Goal: Information Seeking & Learning: Learn about a topic

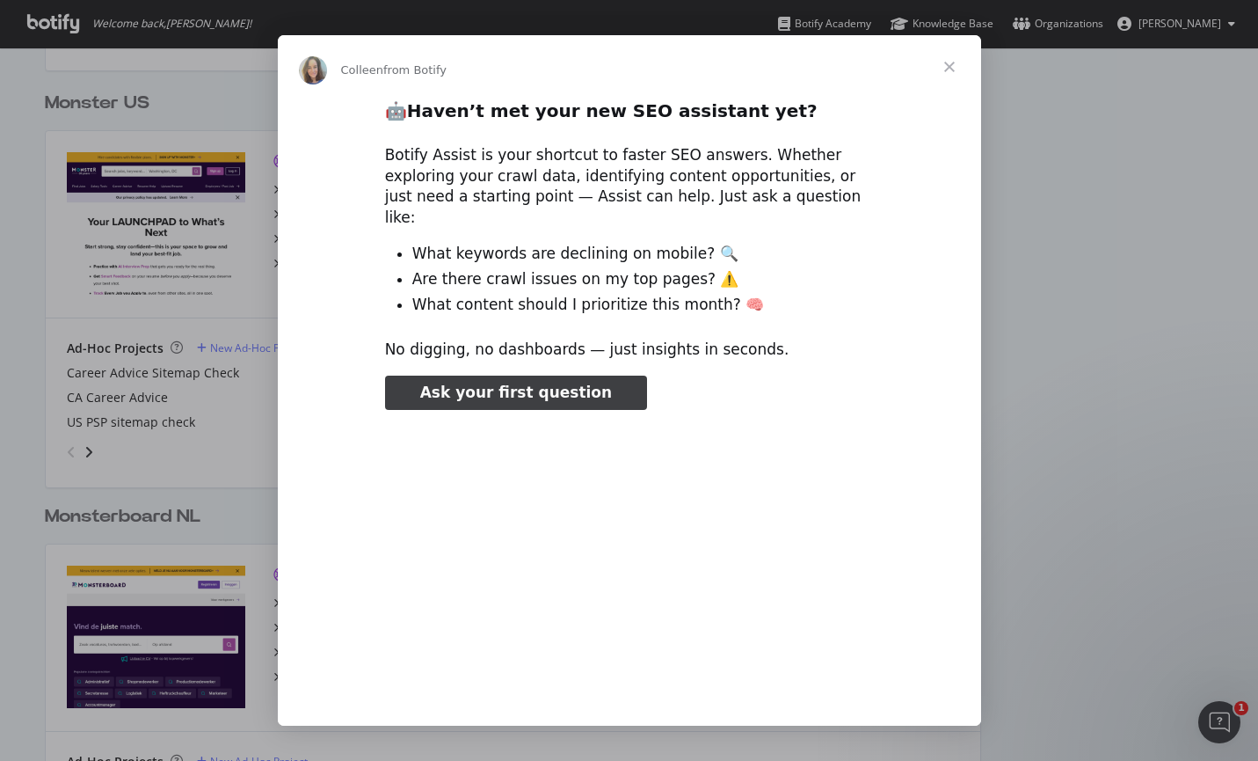
type input "79835"
click at [946, 70] on span "Close" at bounding box center [949, 66] width 63 height 63
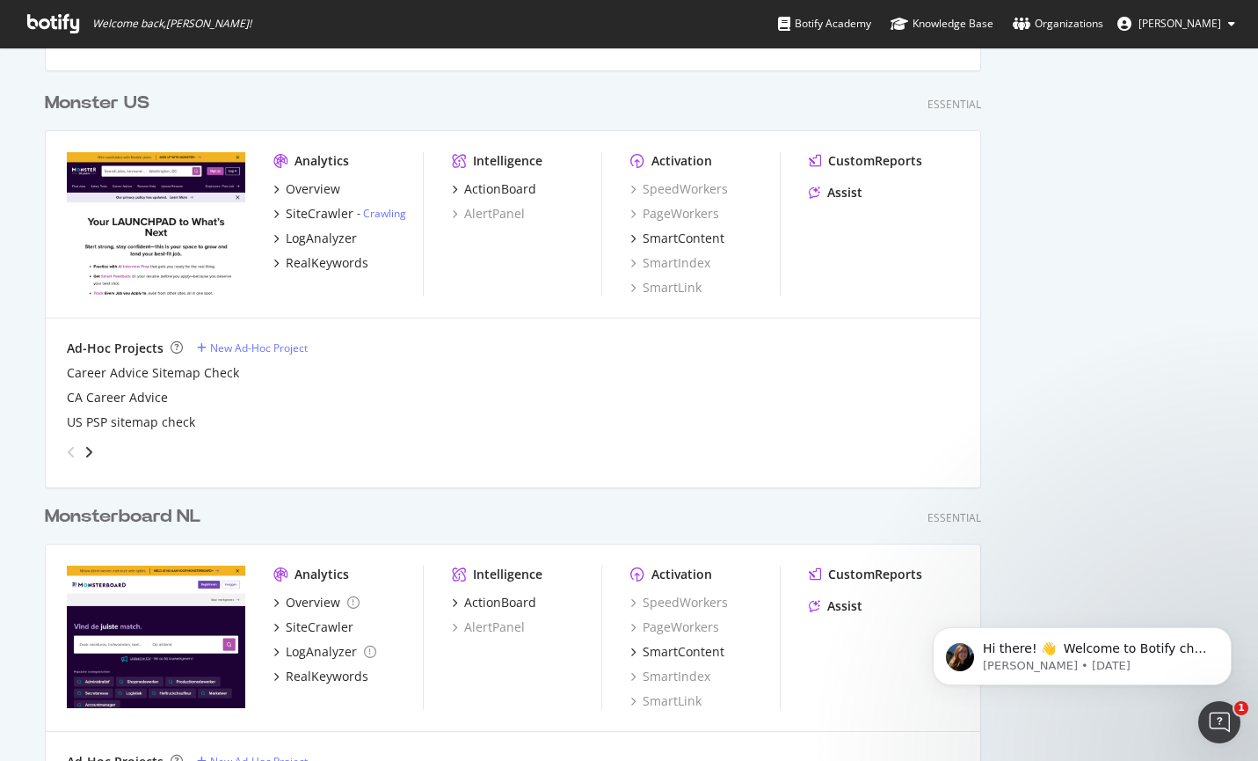
click at [93, 102] on div "Monster US" at bounding box center [97, 103] width 105 height 25
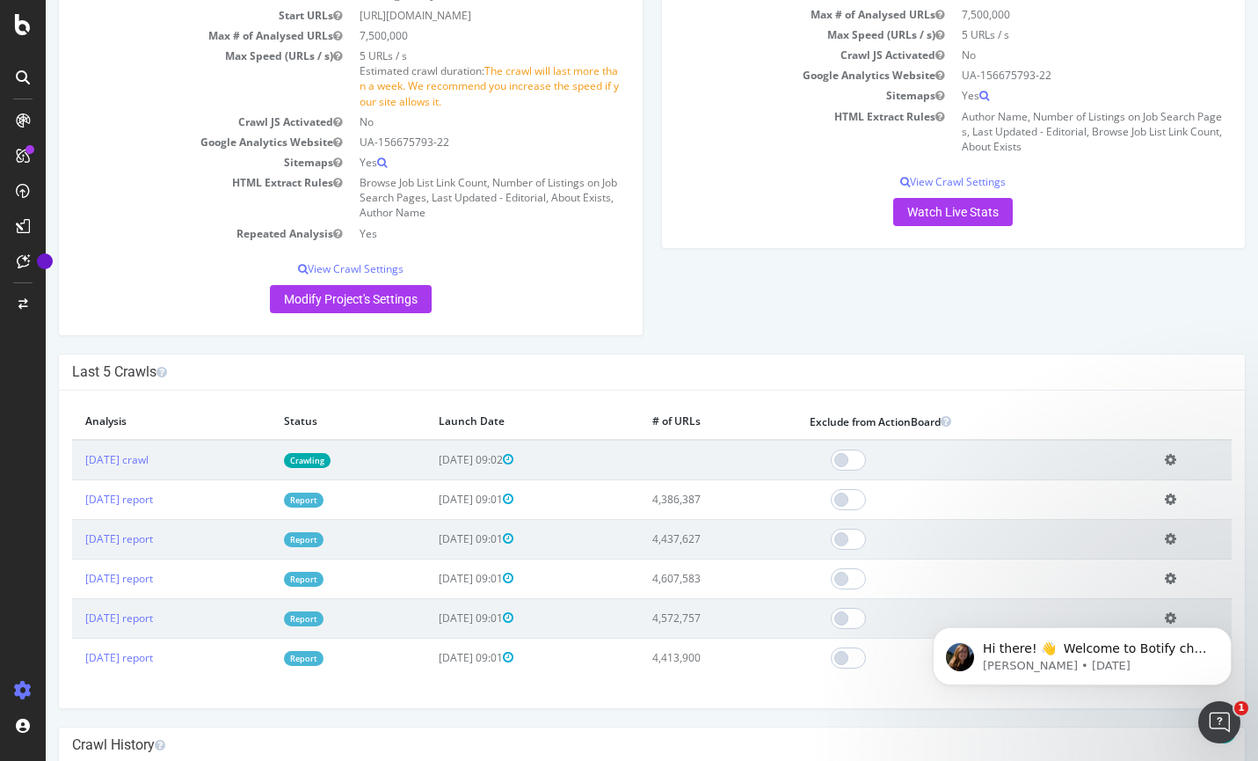
scroll to position [254, 0]
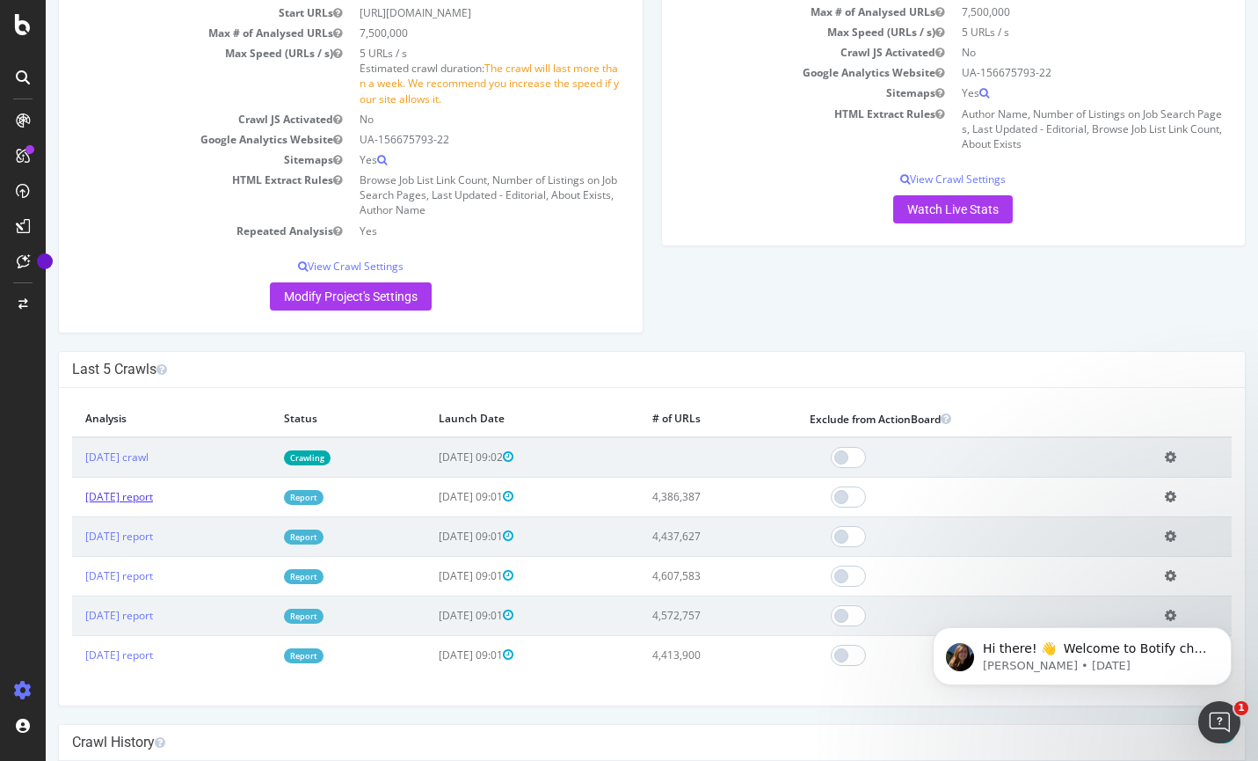
click at [144, 499] on link "[DATE] report" at bounding box center [119, 496] width 68 height 15
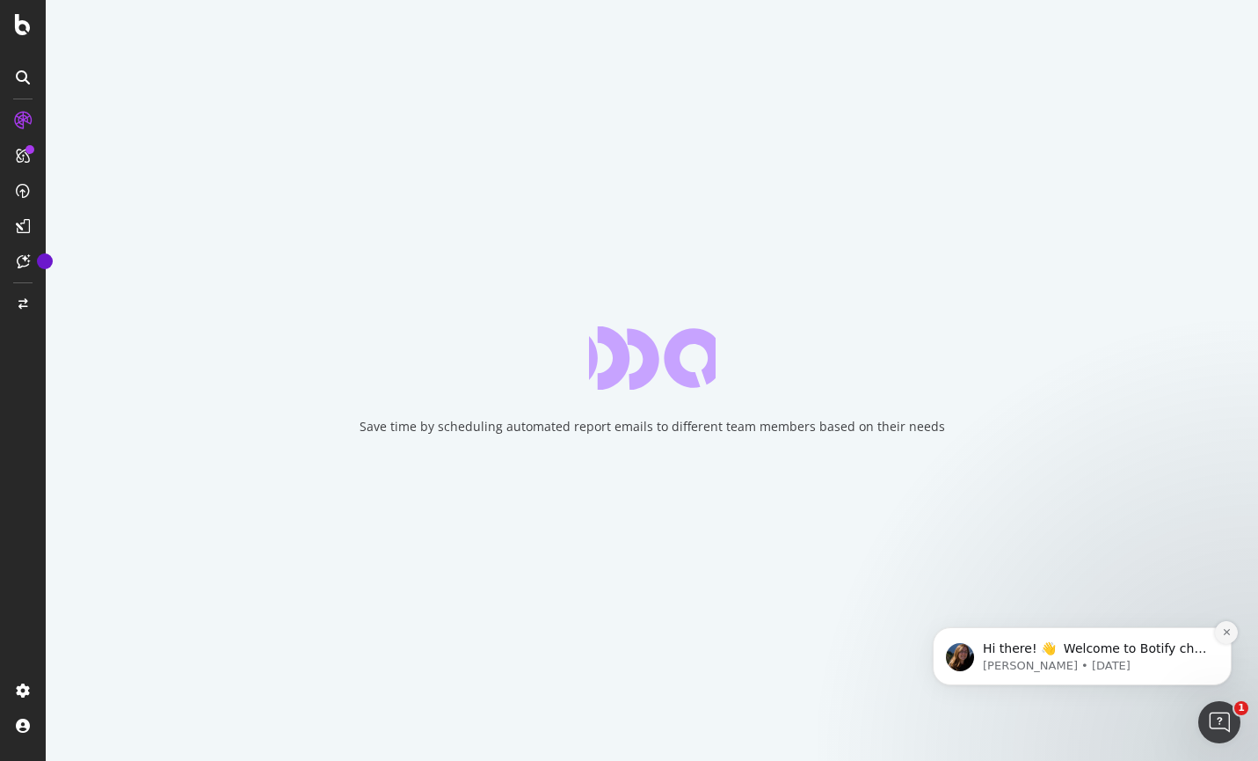
click at [1226, 630] on icon "Dismiss notification" at bounding box center [1227, 632] width 10 height 10
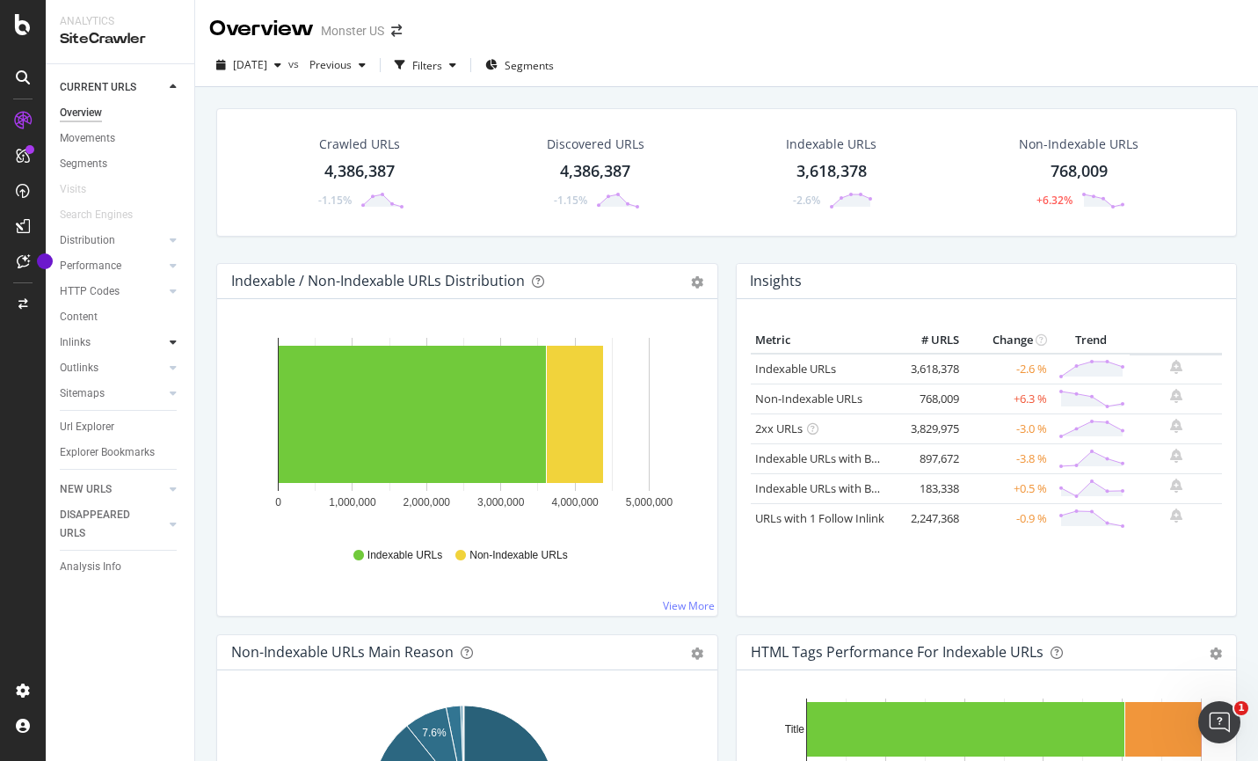
click at [171, 341] on icon at bounding box center [173, 342] width 7 height 11
click at [134, 365] on link "Top Charts" at bounding box center [125, 368] width 114 height 18
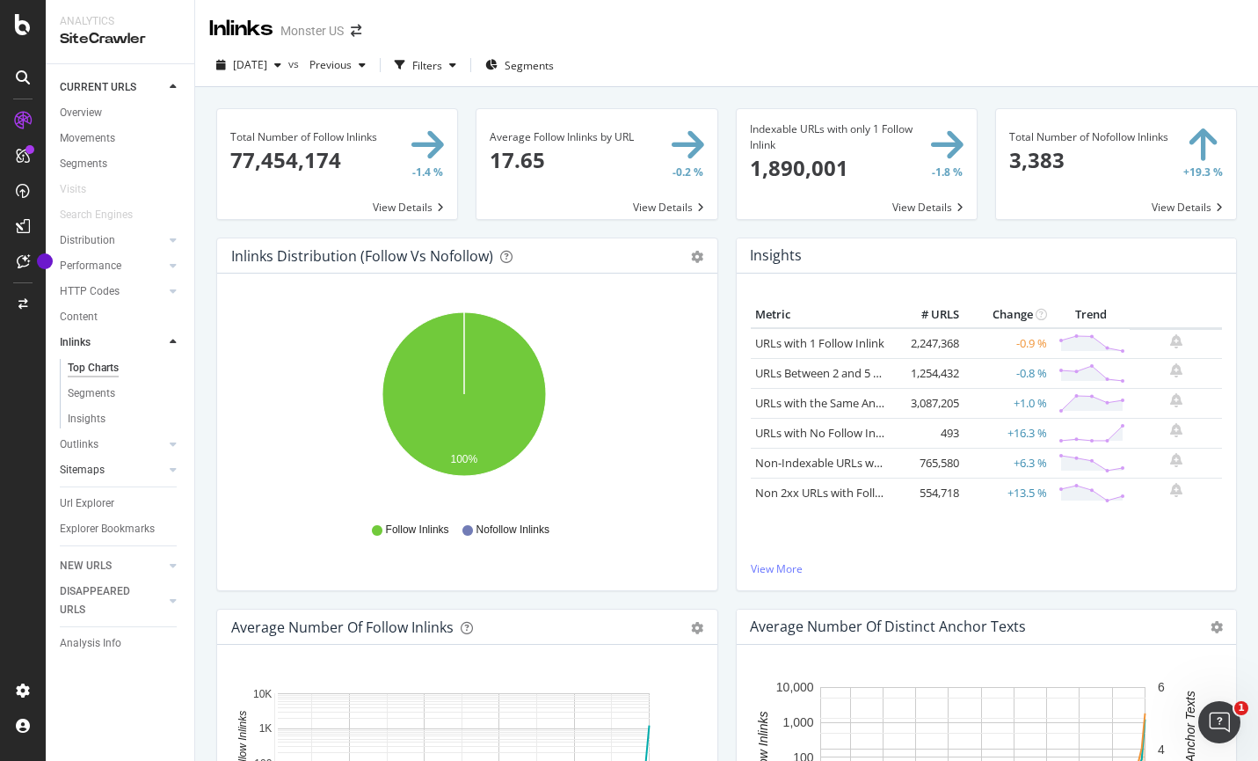
click at [148, 470] on div at bounding box center [156, 470] width 18 height 18
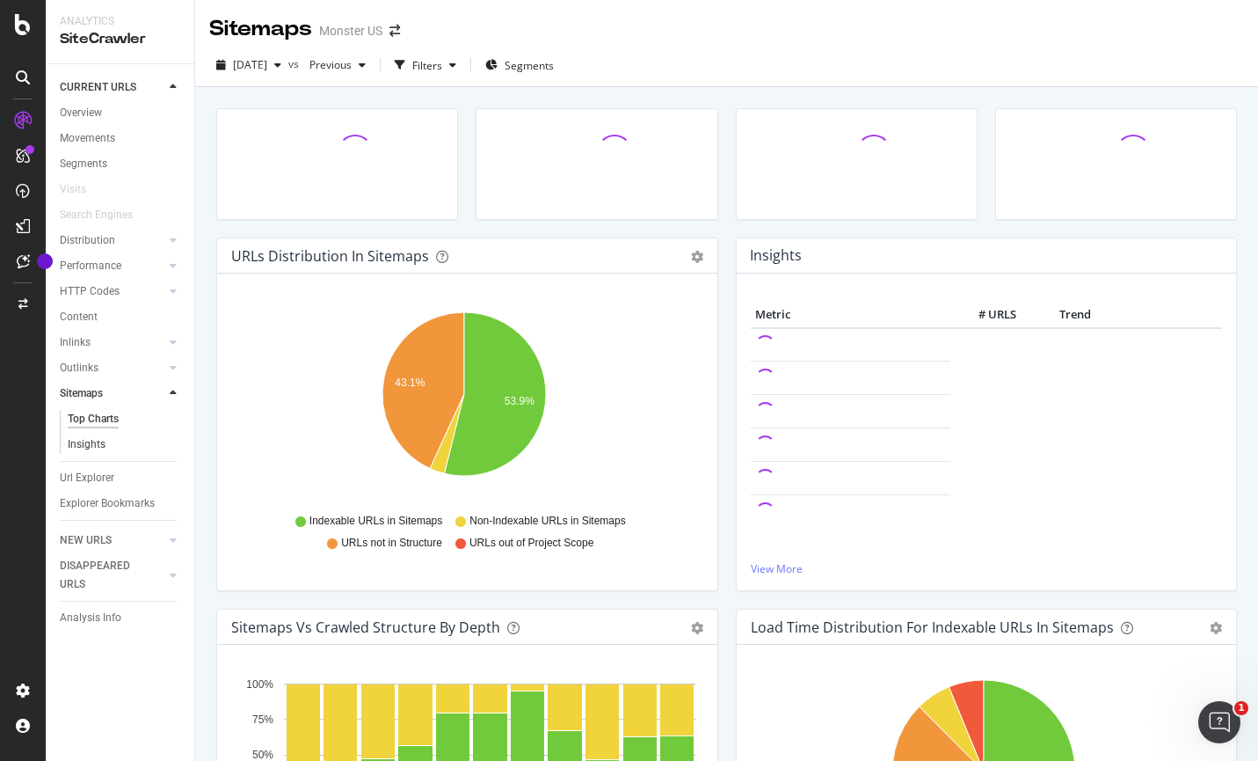
click at [116, 443] on link "Insights" at bounding box center [125, 444] width 114 height 18
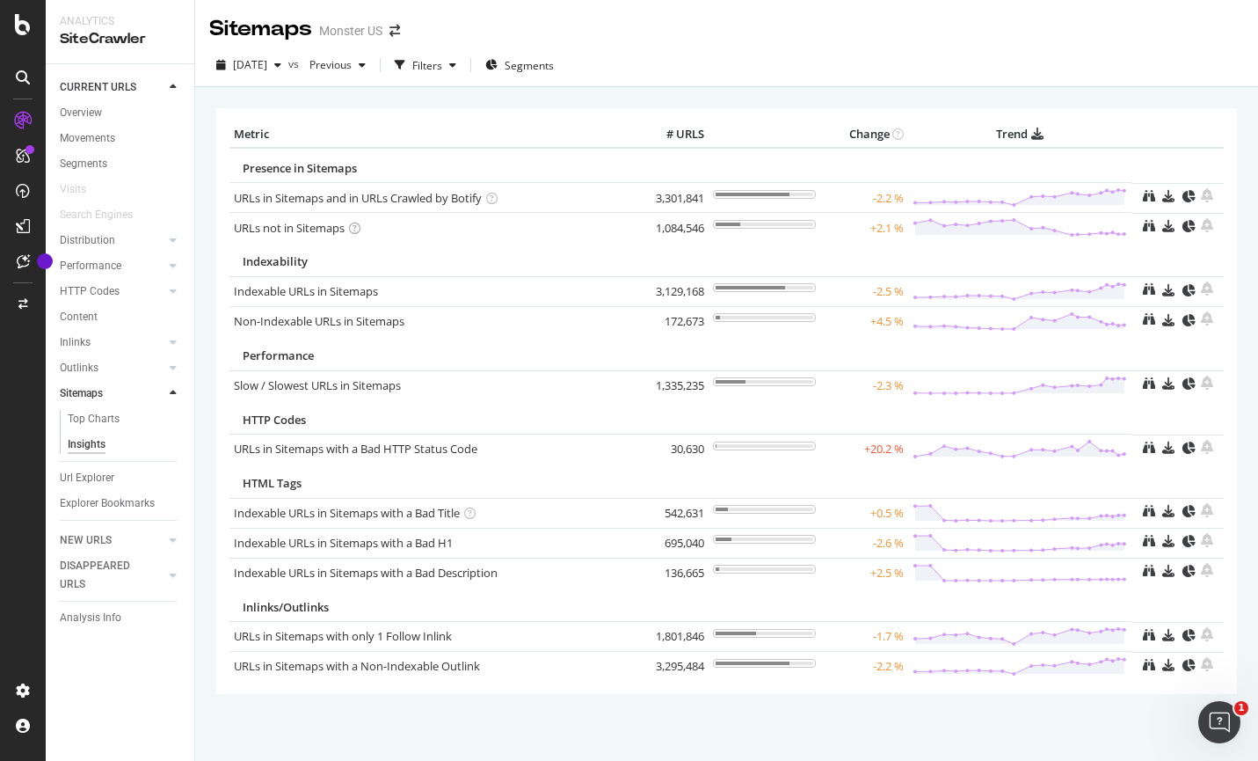
click at [353, 224] on icon at bounding box center [354, 227] width 11 height 11
click at [471, 234] on div "URLs not in Sitemaps" at bounding box center [434, 228] width 400 height 17
click at [137, 267] on link "Performance" at bounding box center [112, 266] width 105 height 18
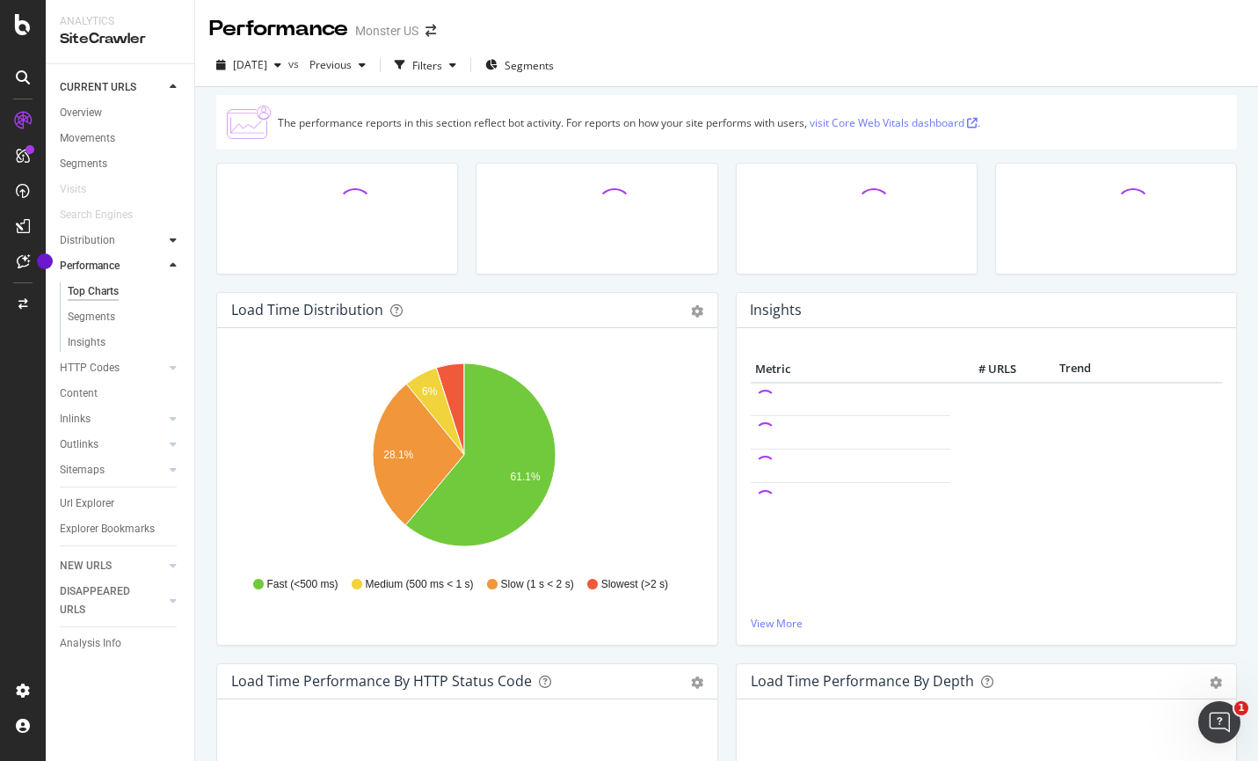
click at [170, 244] on icon at bounding box center [173, 240] width 7 height 11
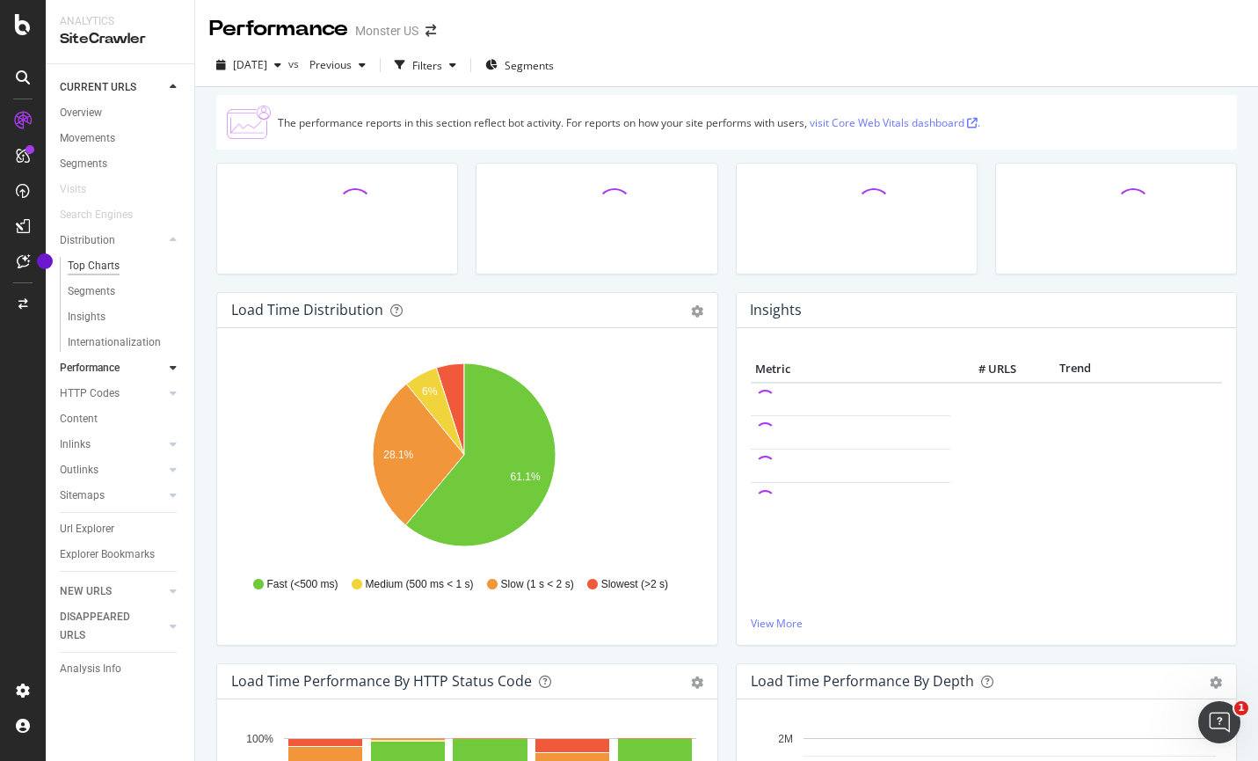
click at [109, 266] on div "Top Charts" at bounding box center [94, 266] width 52 height 18
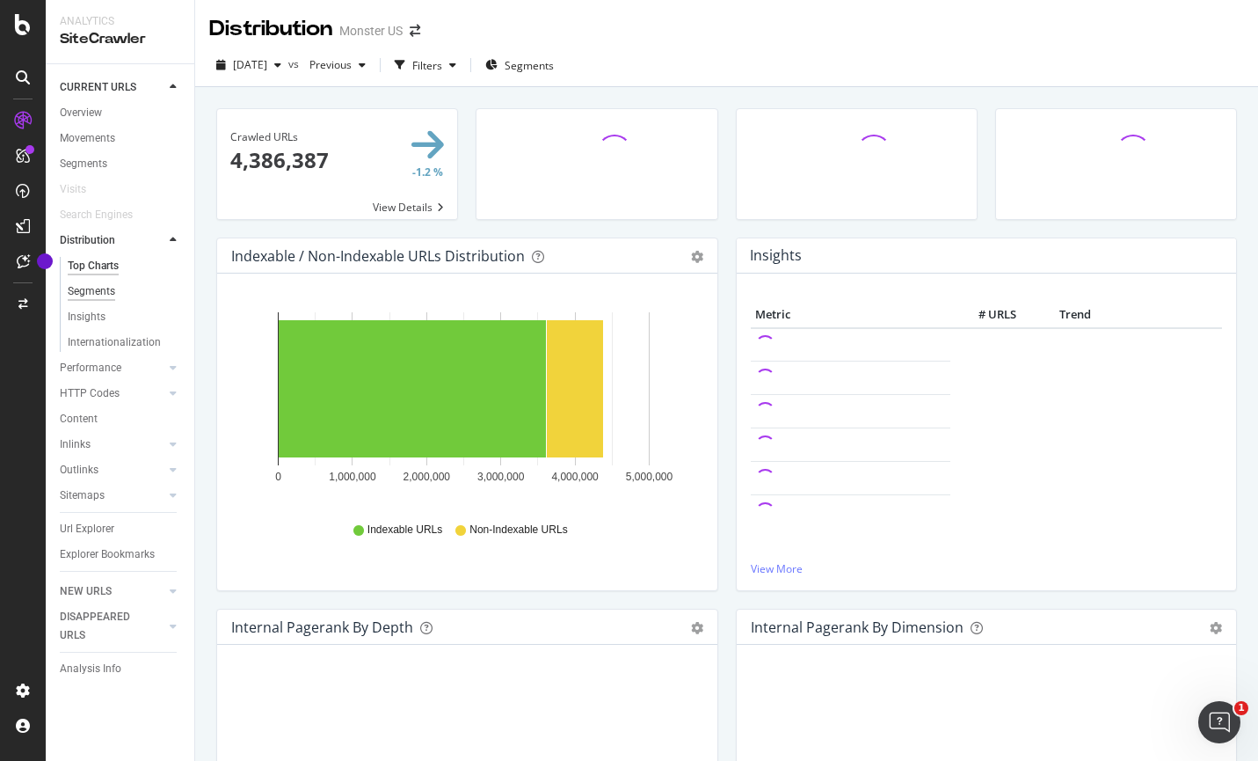
click at [111, 290] on div "Segments" at bounding box center [91, 291] width 47 height 18
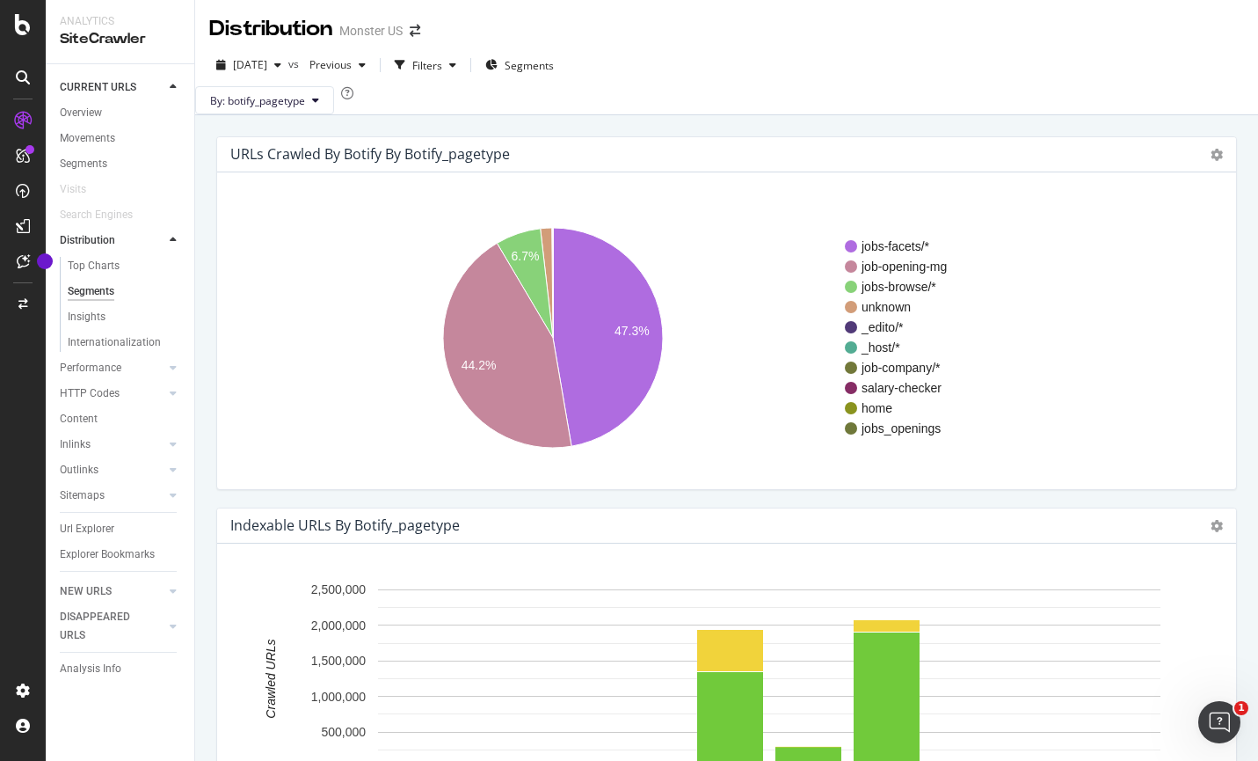
click at [117, 101] on div "Overview Movements Segments Visits Search Engines Distribution Top Charts Segme…" at bounding box center [127, 339] width 135 height 478
click at [103, 120] on link "Overview" at bounding box center [121, 113] width 122 height 18
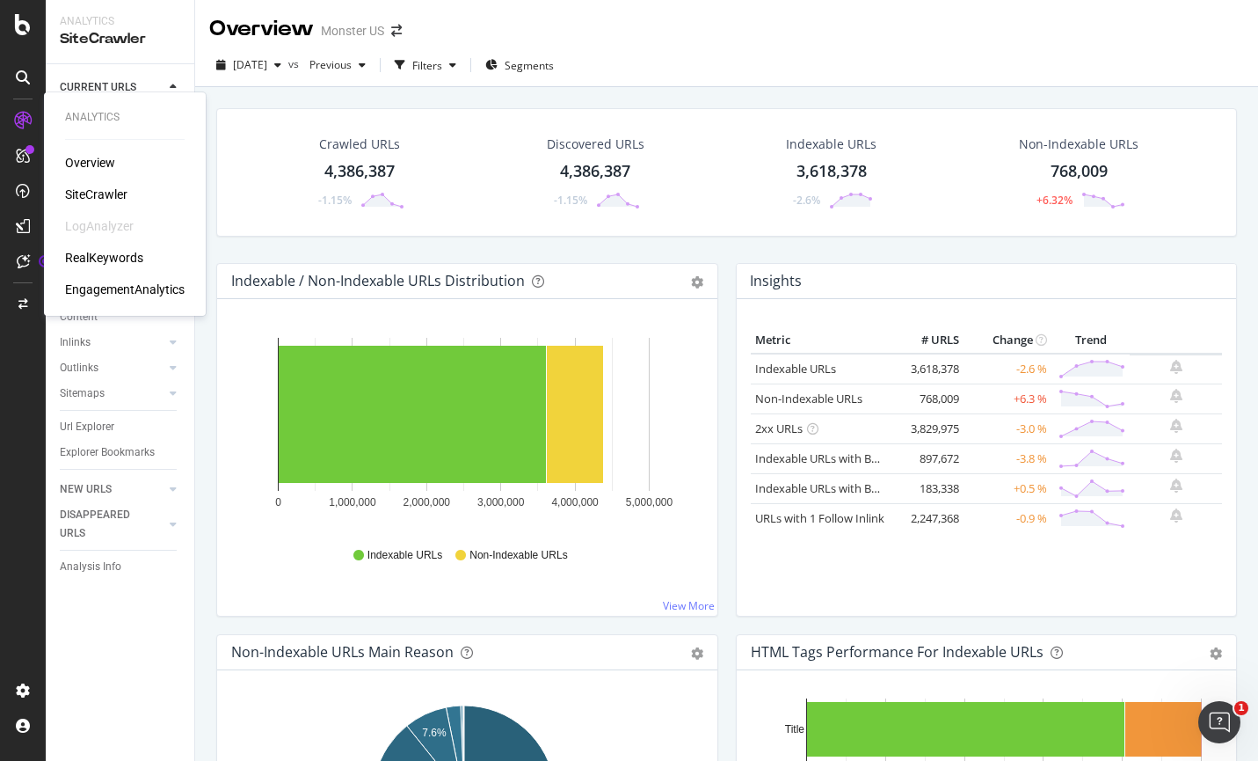
click at [126, 258] on div "RealKeywords" at bounding box center [104, 258] width 78 height 18
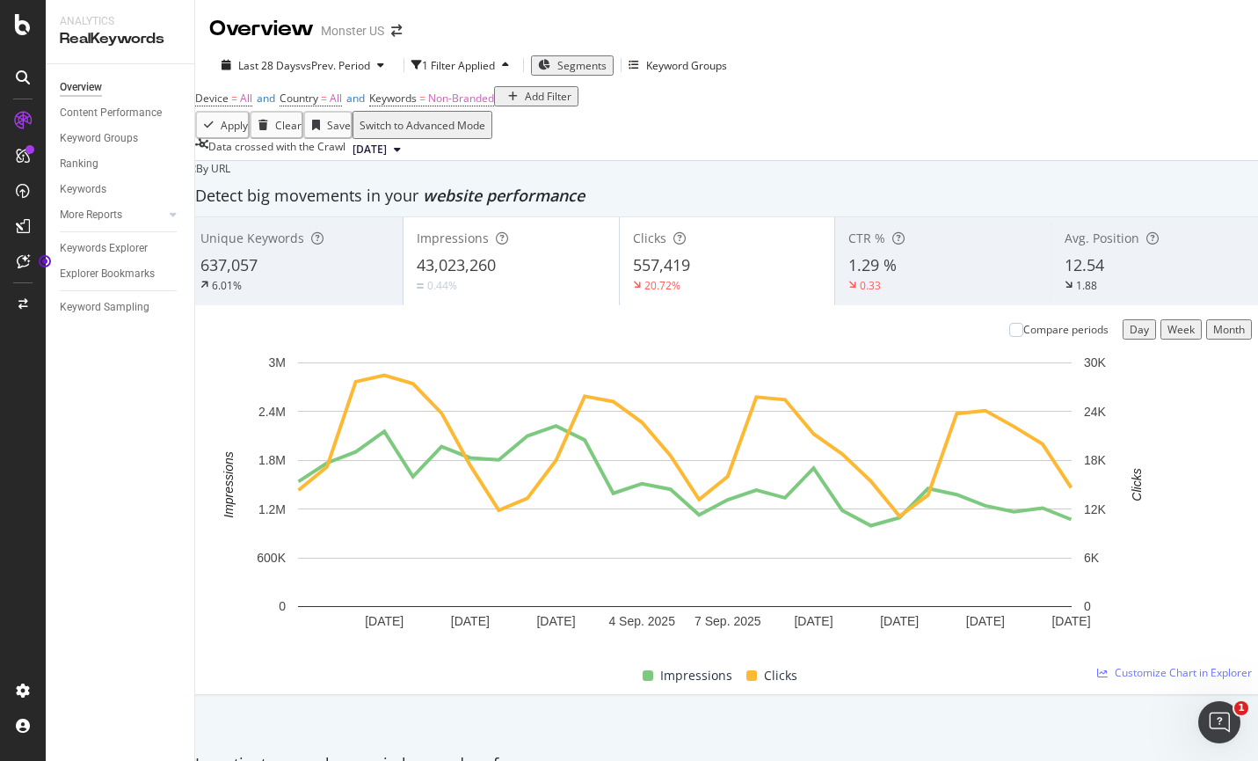
scroll to position [1629, 0]
